Goal: Information Seeking & Learning: Learn about a topic

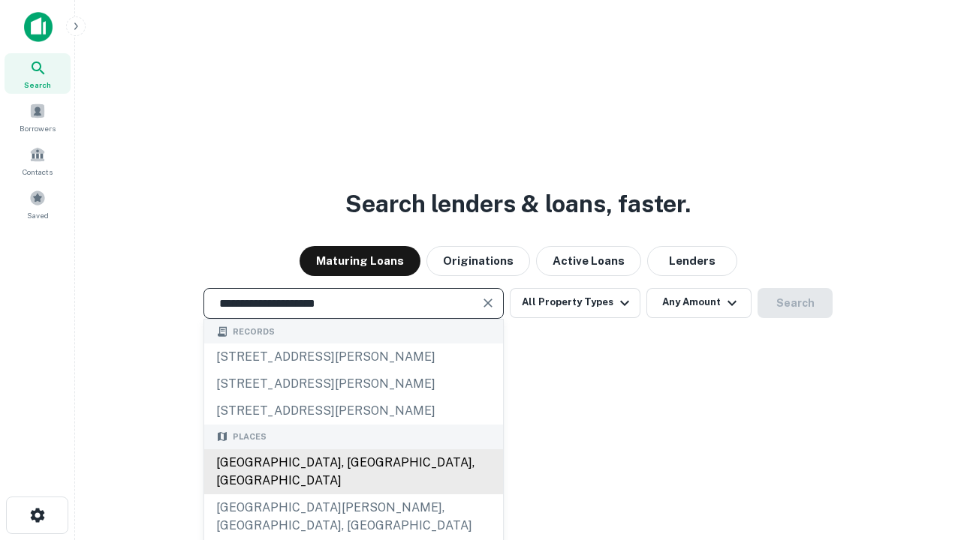
click at [353, 495] on div "[GEOGRAPHIC_DATA], [GEOGRAPHIC_DATA], [GEOGRAPHIC_DATA]" at bounding box center [353, 472] width 299 height 45
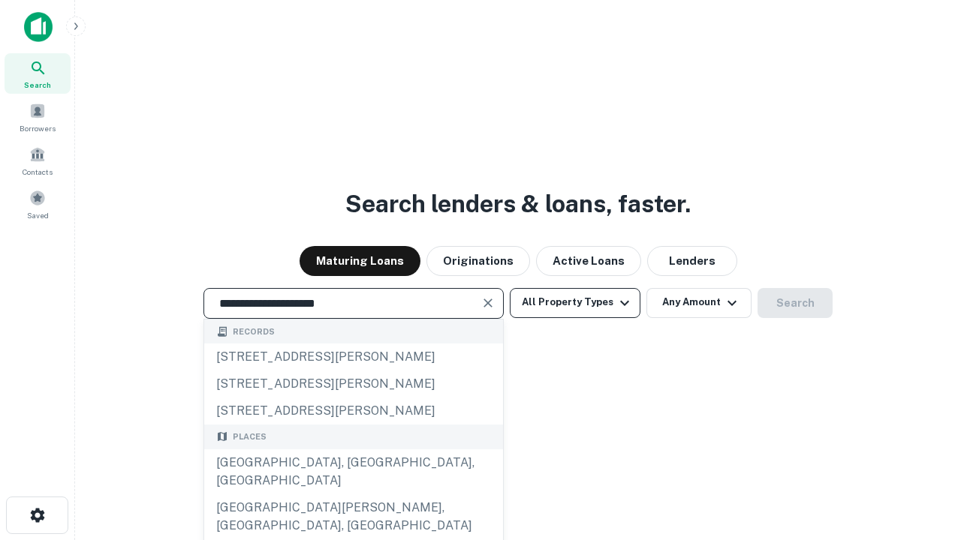
type input "**********"
click at [575, 303] on button "All Property Types" at bounding box center [575, 303] width 131 height 30
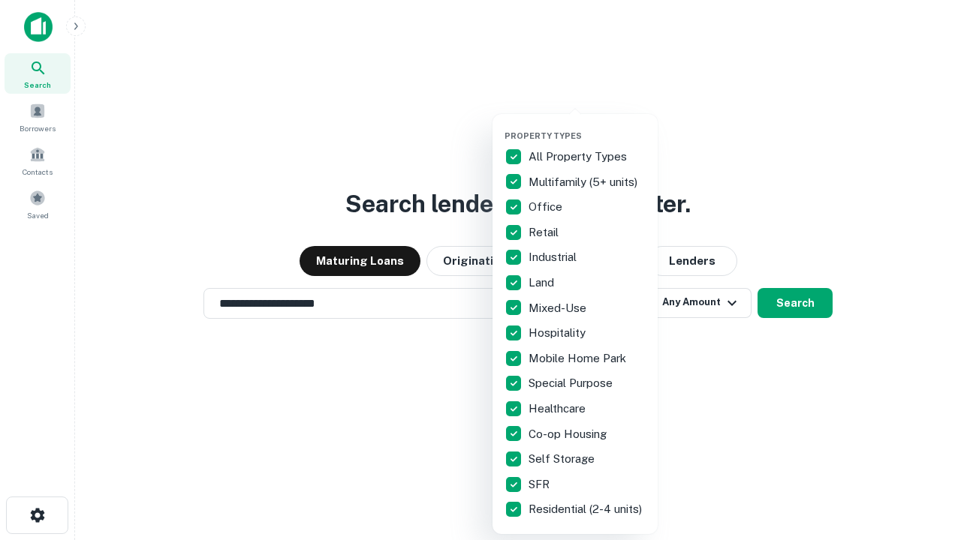
click at [587, 126] on button "button" at bounding box center [586, 126] width 165 height 1
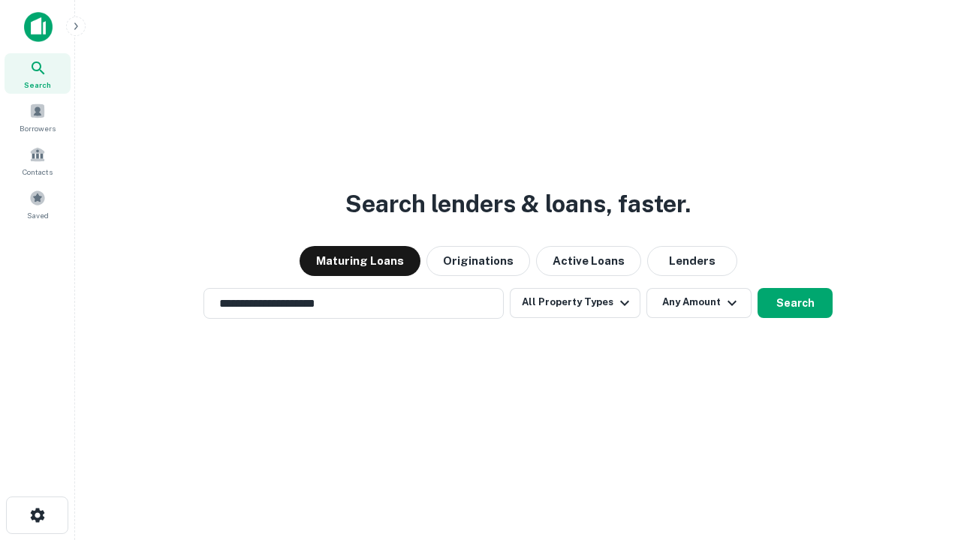
scroll to position [9, 181]
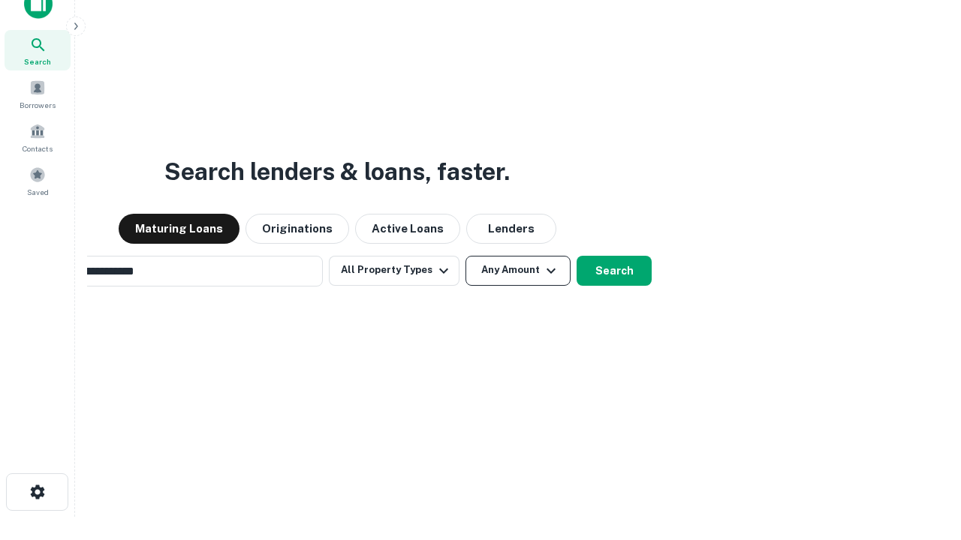
click at [465, 256] on button "Any Amount" at bounding box center [517, 271] width 105 height 30
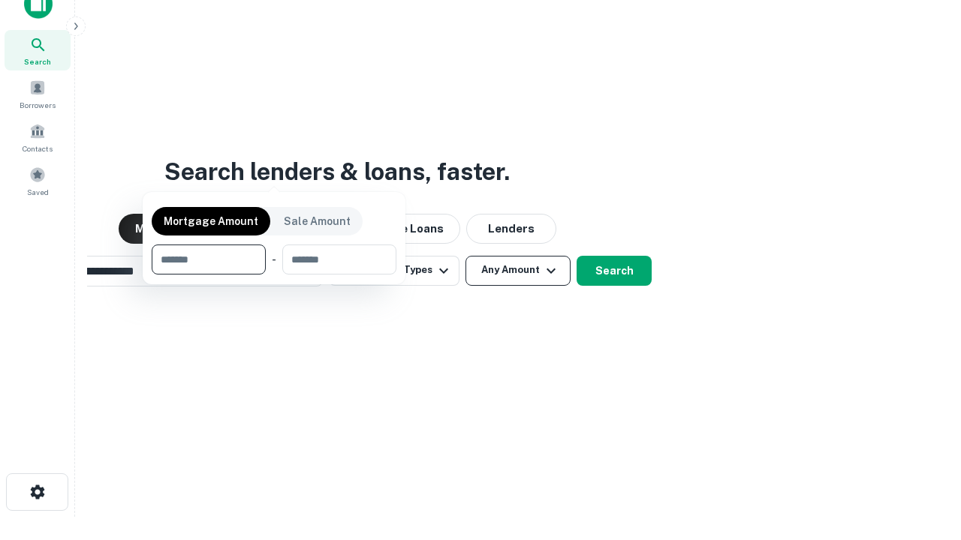
scroll to position [24, 0]
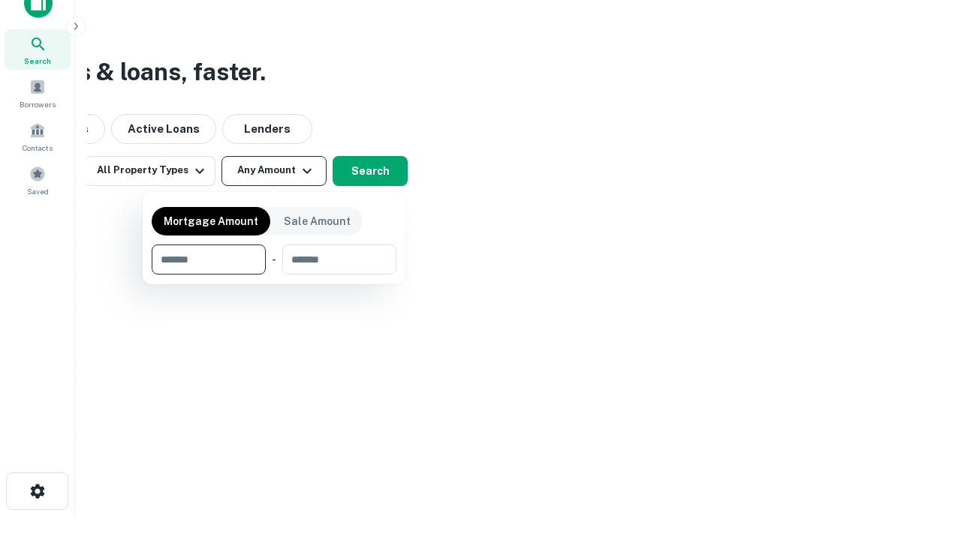
type input "*******"
click at [274, 275] on button "button" at bounding box center [274, 275] width 245 height 1
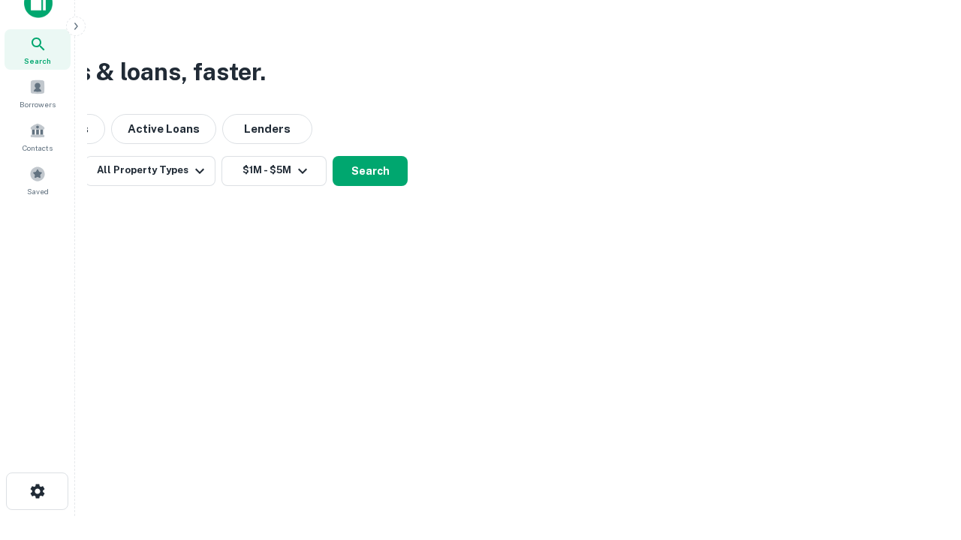
scroll to position [9, 277]
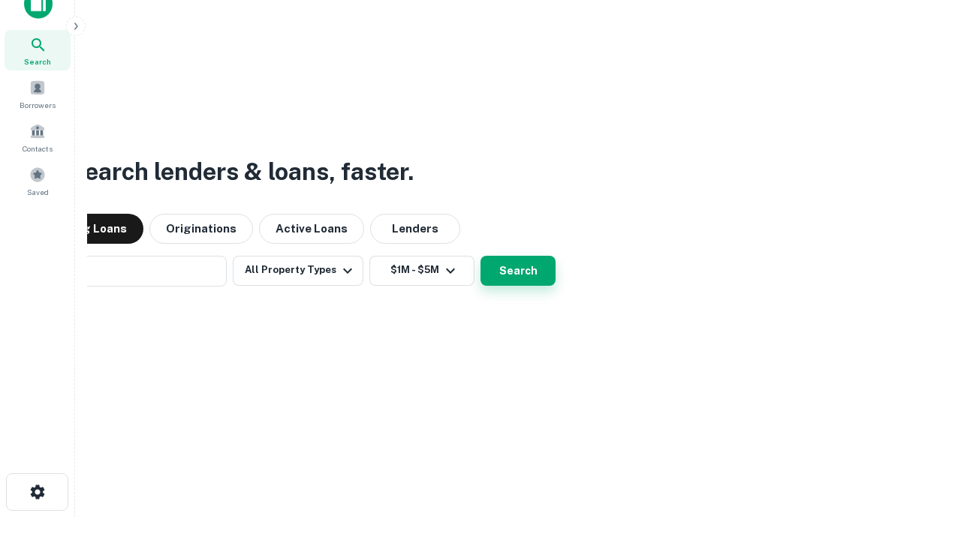
click at [480, 256] on button "Search" at bounding box center [517, 271] width 75 height 30
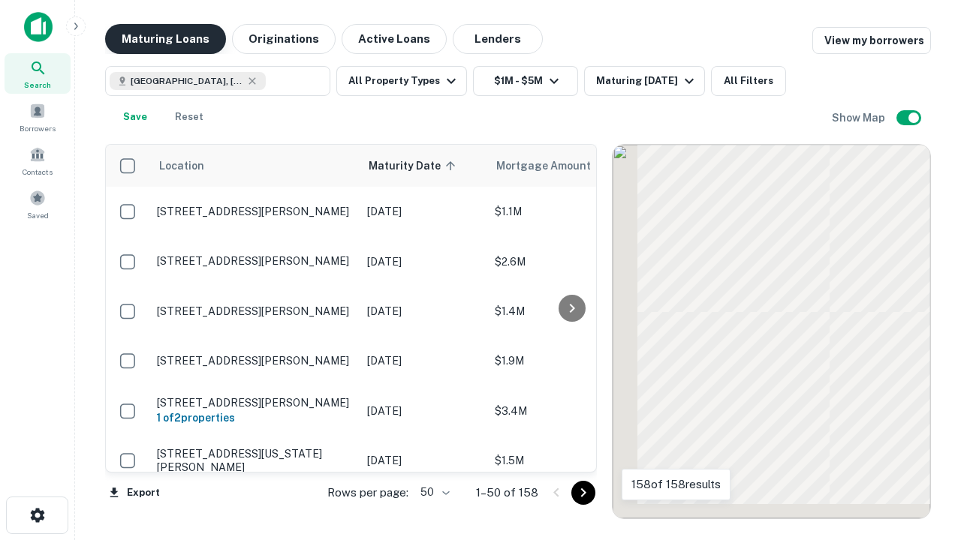
click at [165, 39] on button "Maturing Loans" at bounding box center [165, 39] width 121 height 30
